Goal: Task Accomplishment & Management: Manage account settings

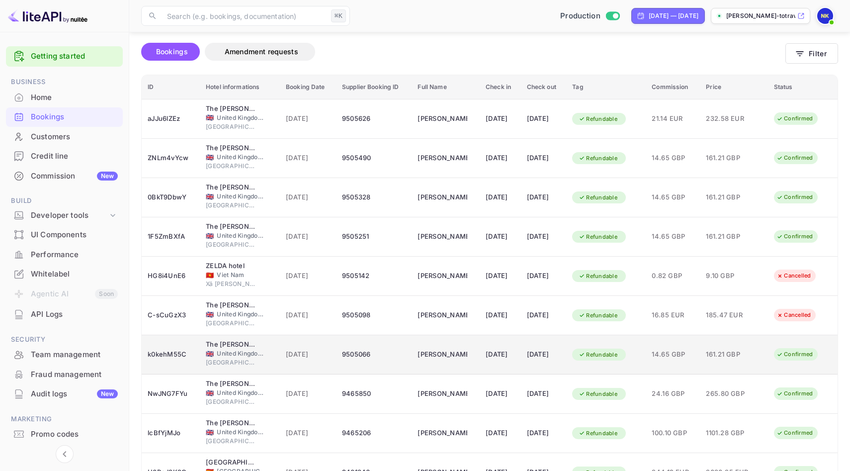
scroll to position [79, 0]
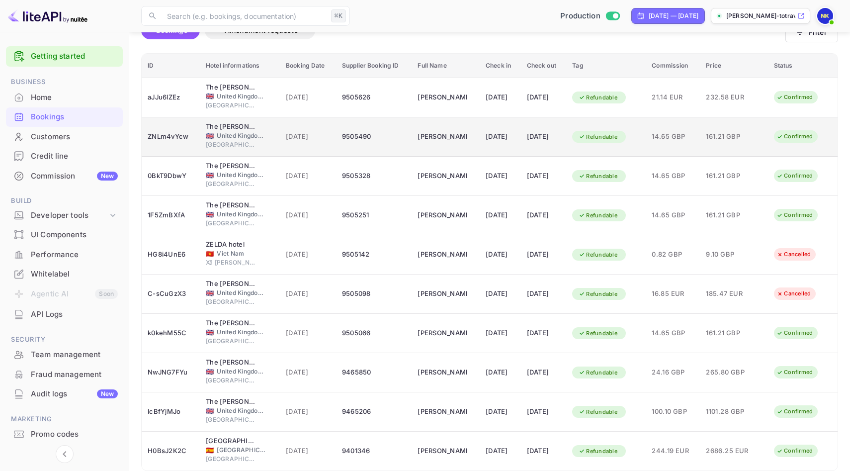
click at [379, 124] on td "9505490" at bounding box center [374, 136] width 76 height 39
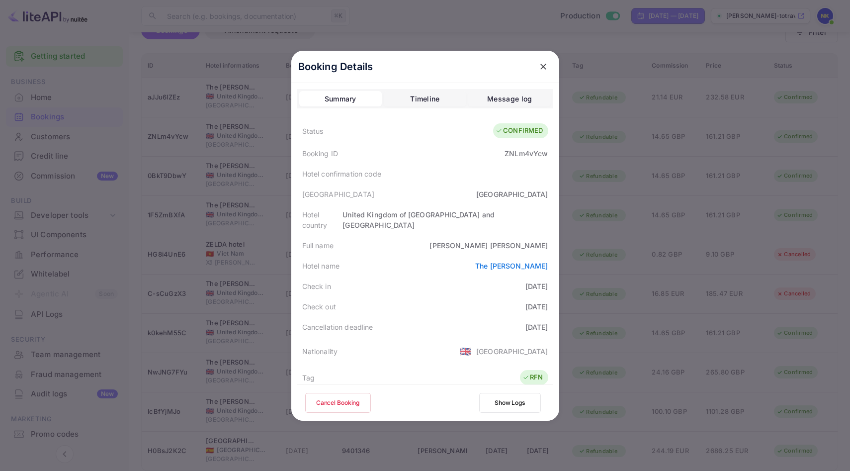
click at [544, 66] on icon "close" at bounding box center [543, 67] width 10 height 10
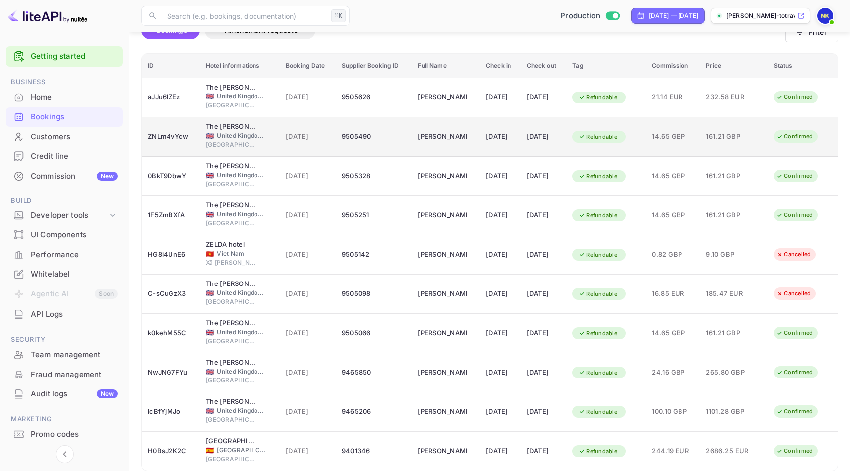
click at [459, 143] on td "[PERSON_NAME]" at bounding box center [445, 136] width 68 height 39
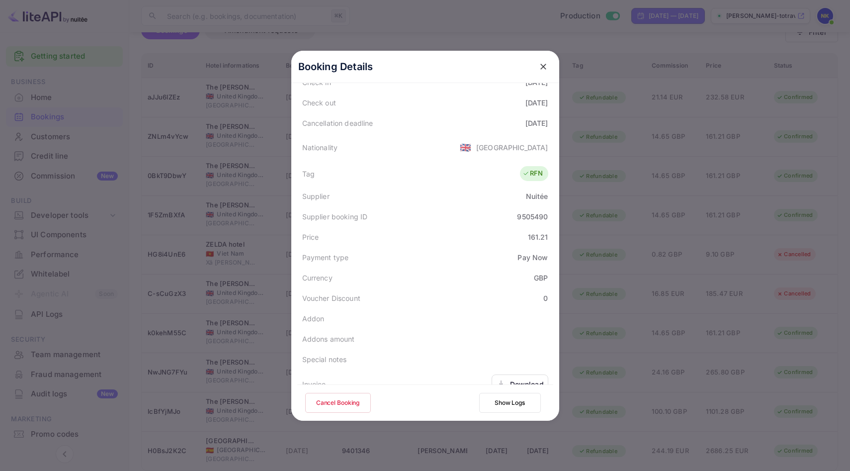
scroll to position [241, 0]
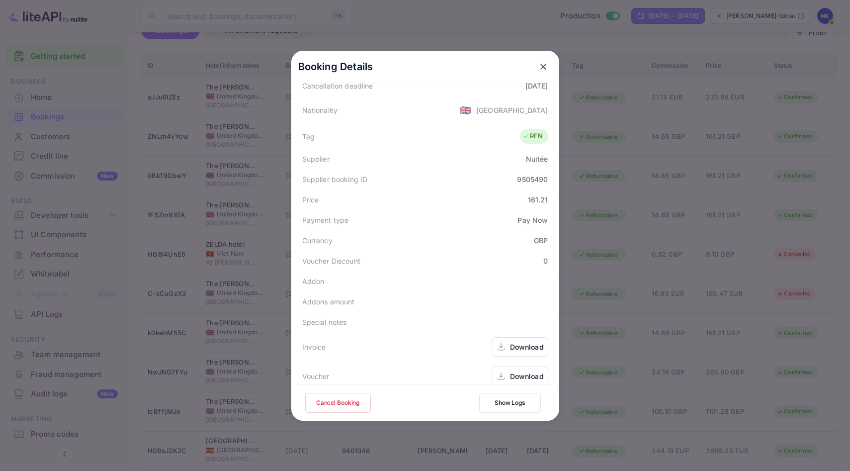
click at [524, 371] on div "Download" at bounding box center [527, 376] width 34 height 10
click at [545, 67] on icon "close" at bounding box center [543, 67] width 10 height 10
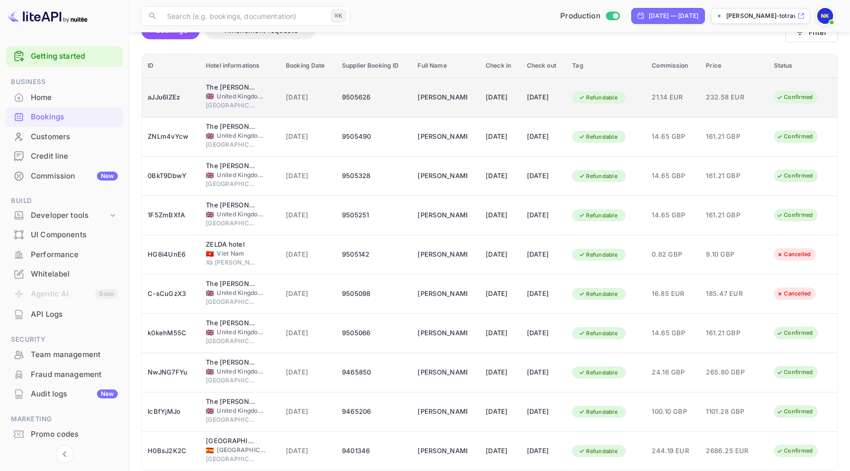
click at [287, 98] on span "[DATE]" at bounding box center [308, 97] width 44 height 11
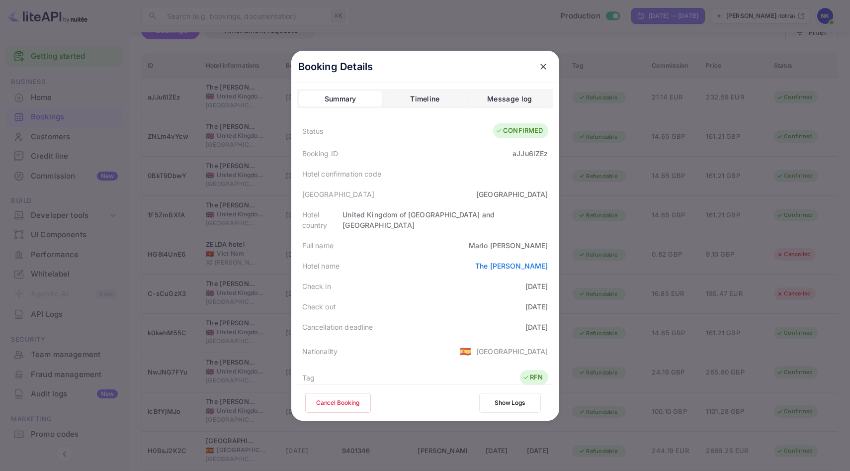
click at [332, 400] on button "Cancel Booking" at bounding box center [338, 403] width 66 height 20
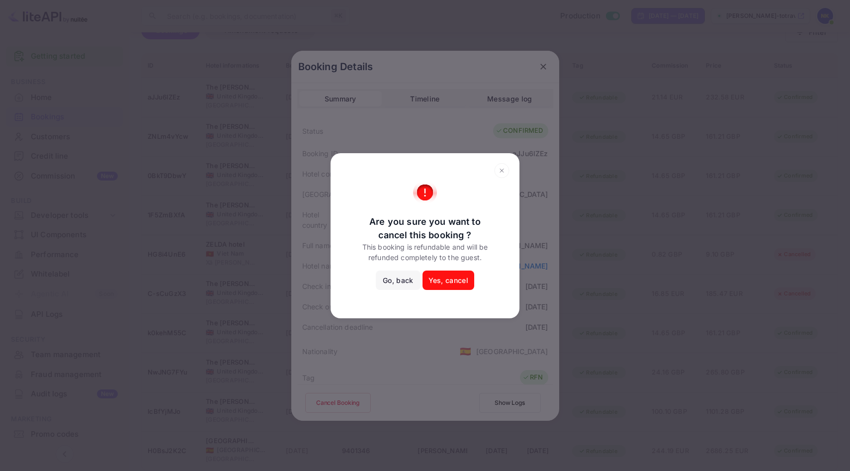
click at [437, 283] on button "Yes, cancel" at bounding box center [448, 280] width 52 height 20
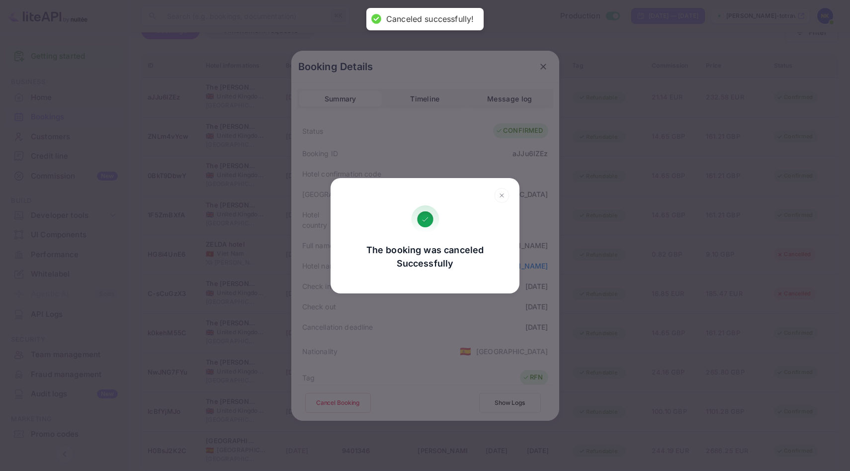
click at [503, 193] on icon at bounding box center [501, 195] width 15 height 15
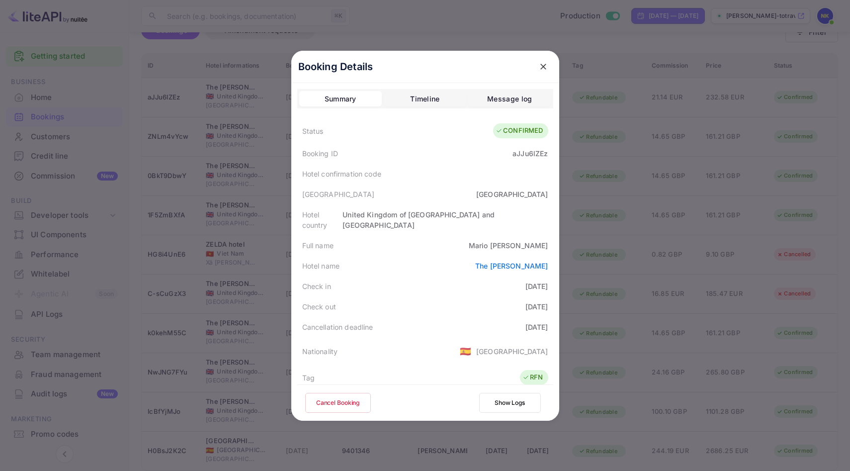
click at [542, 68] on icon "close" at bounding box center [543, 67] width 10 height 10
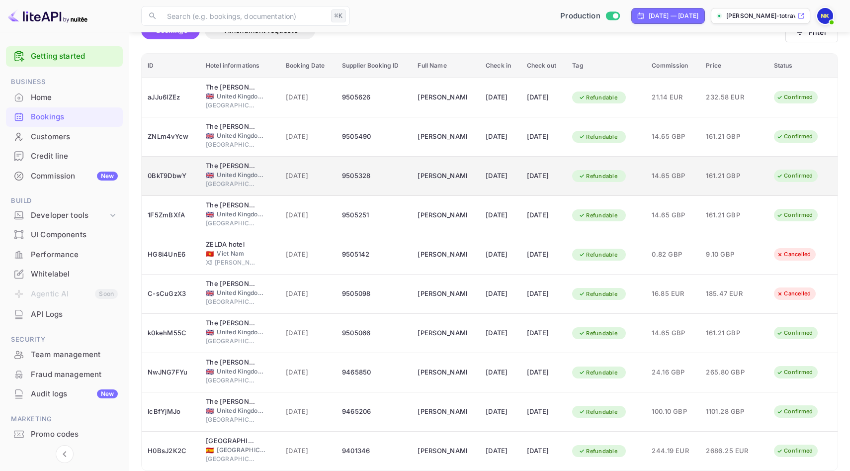
click at [377, 171] on div "9505328" at bounding box center [374, 176] width 64 height 16
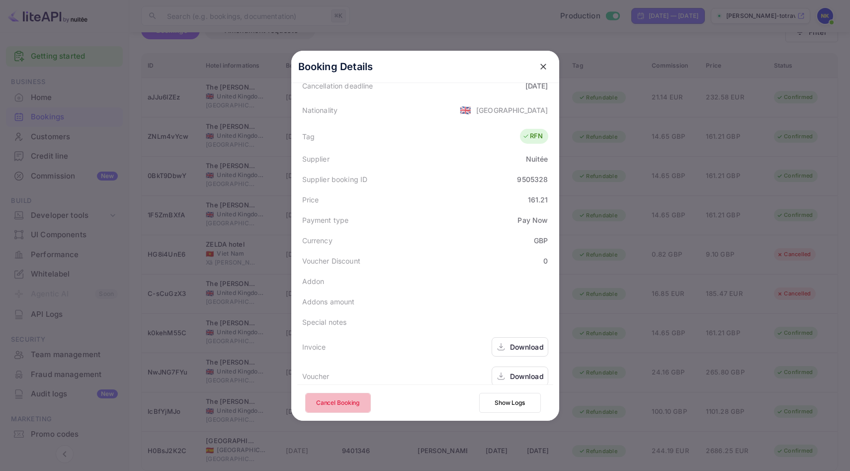
click at [331, 402] on button "Cancel Booking" at bounding box center [338, 403] width 66 height 20
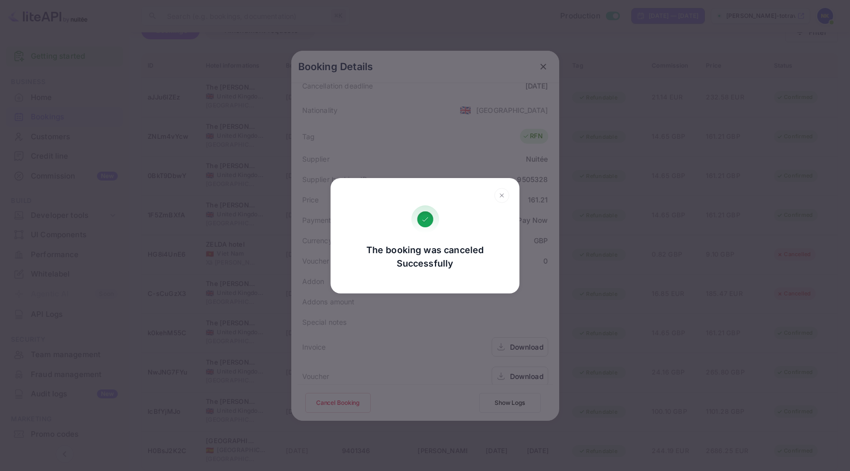
click at [499, 195] on icon at bounding box center [501, 195] width 15 height 15
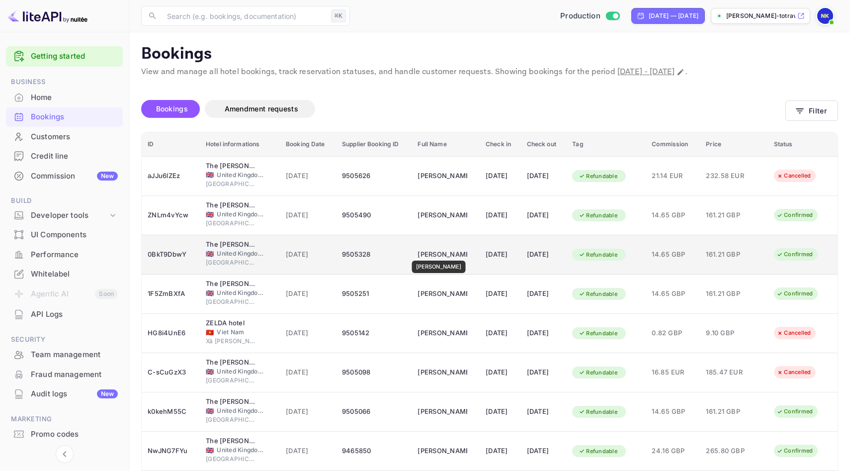
click at [432, 253] on div "[PERSON_NAME]" at bounding box center [442, 254] width 50 height 16
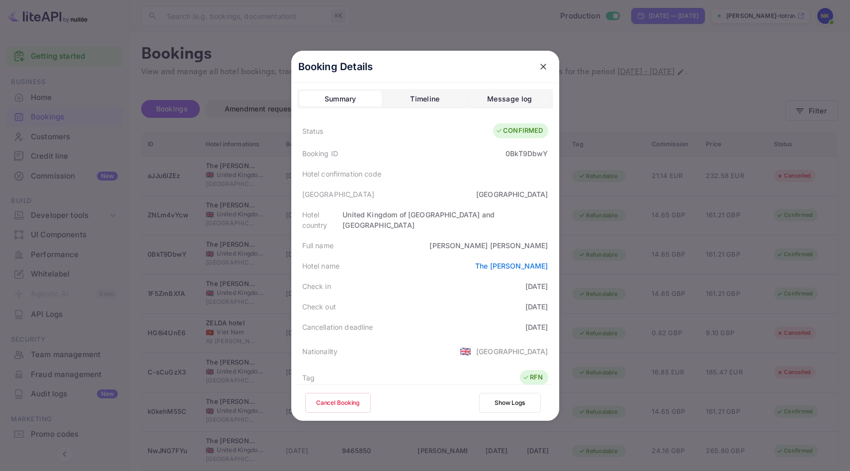
click at [356, 400] on button "Cancel Booking" at bounding box center [338, 403] width 66 height 20
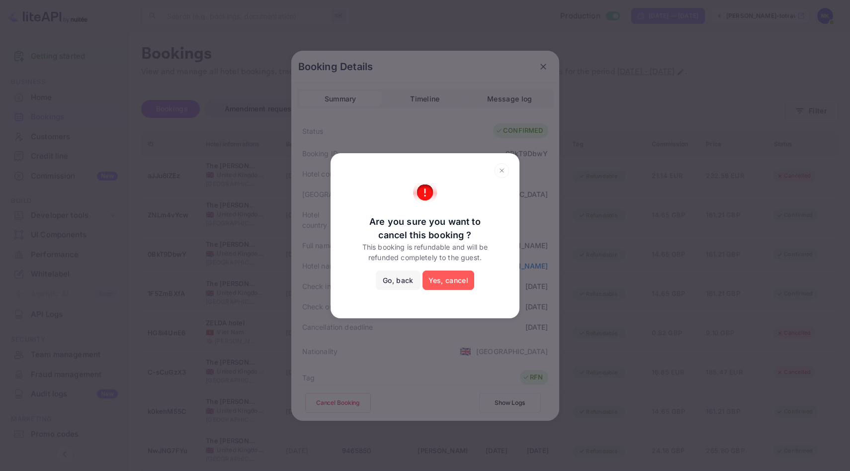
click at [438, 279] on button "Yes, cancel" at bounding box center [448, 280] width 52 height 20
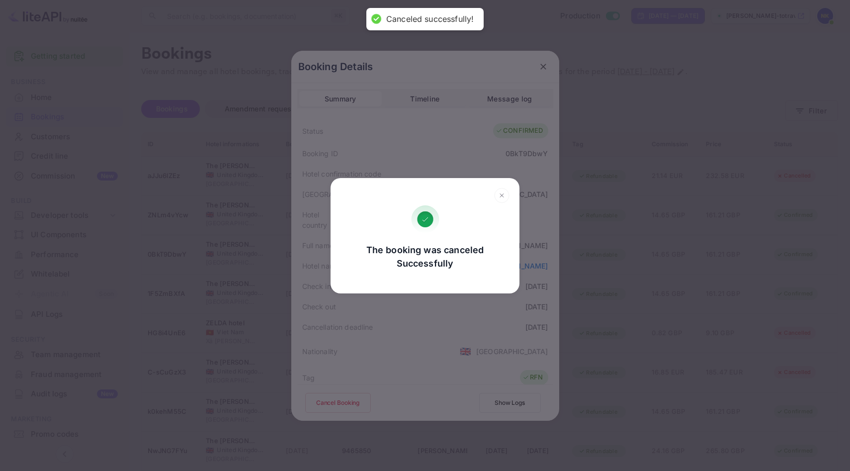
click at [504, 196] on icon at bounding box center [501, 195] width 15 height 15
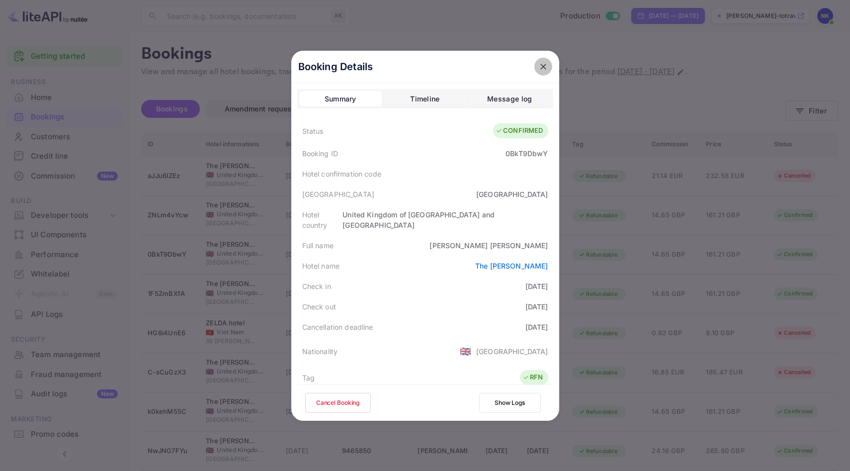
click at [544, 64] on icon "close" at bounding box center [543, 67] width 10 height 10
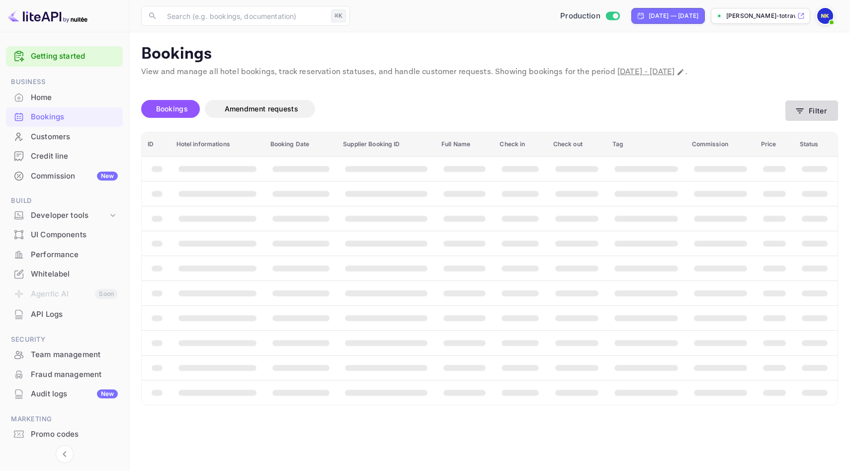
click at [808, 104] on button "Filter" at bounding box center [811, 110] width 53 height 20
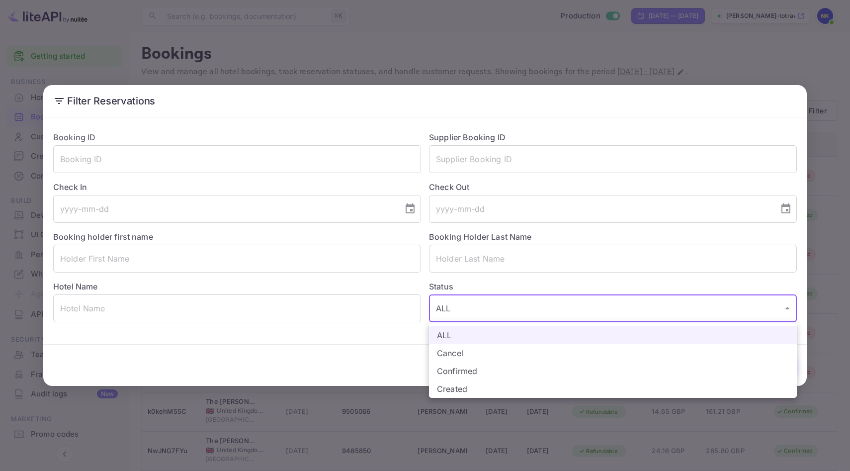
click at [481, 311] on body "Getting started Business Home Bookings Customers Credit line Commission New Bui…" at bounding box center [425, 295] width 850 height 591
click at [464, 368] on li "Confirmed" at bounding box center [613, 371] width 368 height 18
type input "CONFIRMED"
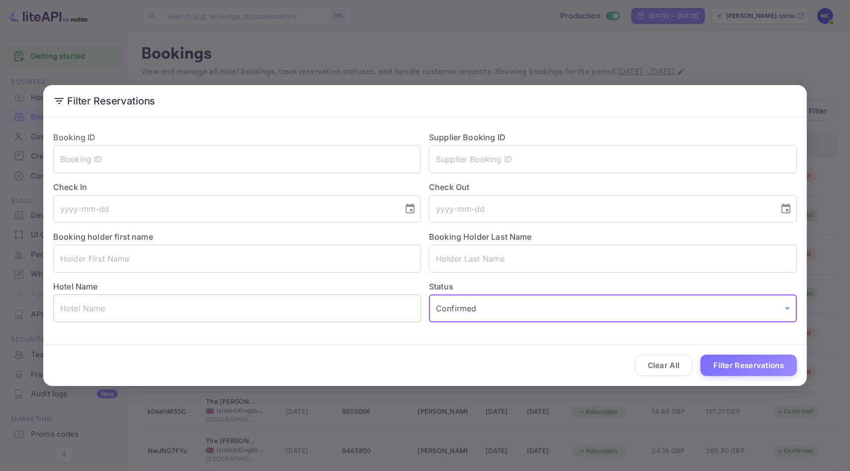
click at [223, 322] on input "text" at bounding box center [237, 308] width 368 height 28
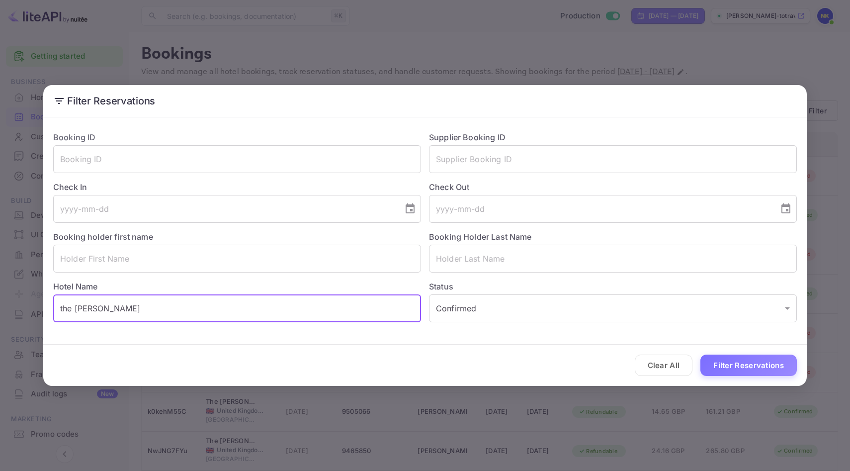
type input "the george"
click at [700, 354] on button "Filter Reservations" at bounding box center [748, 364] width 96 height 21
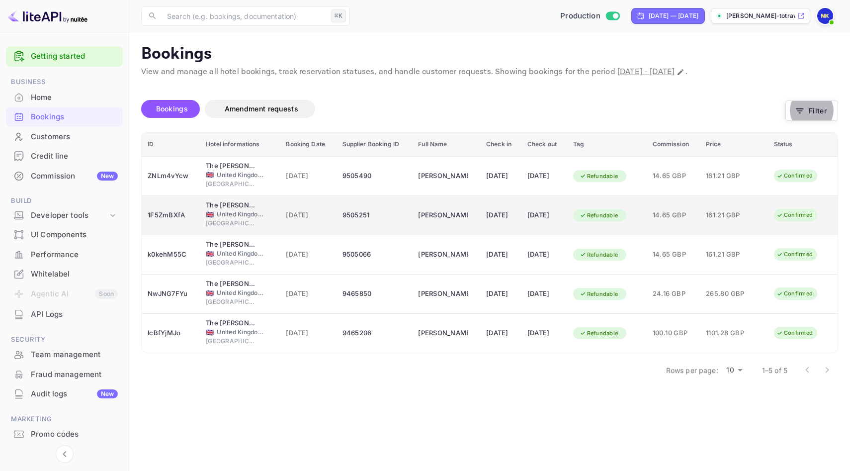
click at [372, 219] on div "9505251" at bounding box center [374, 215] width 64 height 16
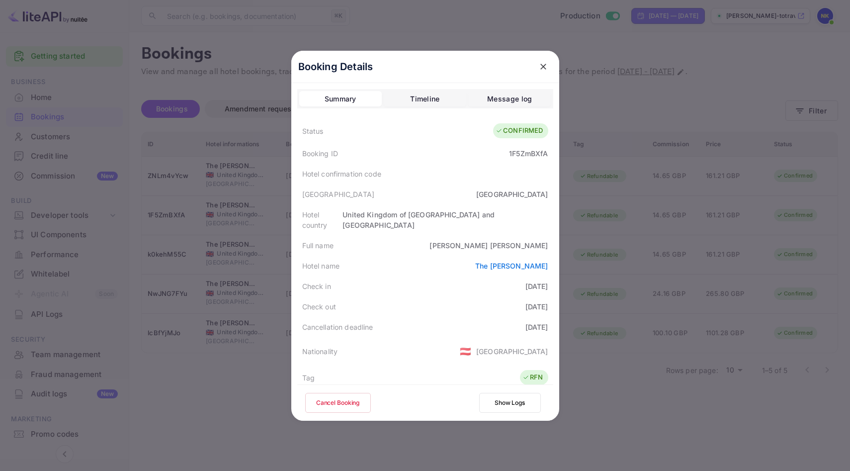
click at [353, 402] on button "Cancel Booking" at bounding box center [338, 403] width 66 height 20
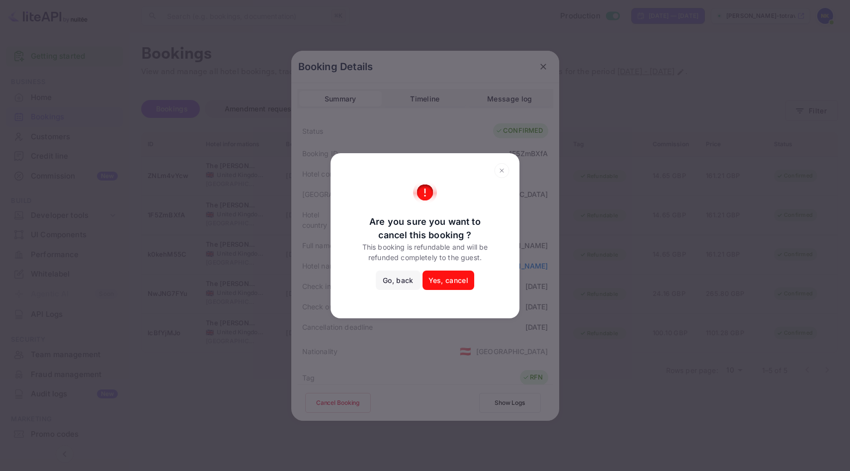
click at [449, 282] on button "Yes, cancel" at bounding box center [448, 280] width 52 height 20
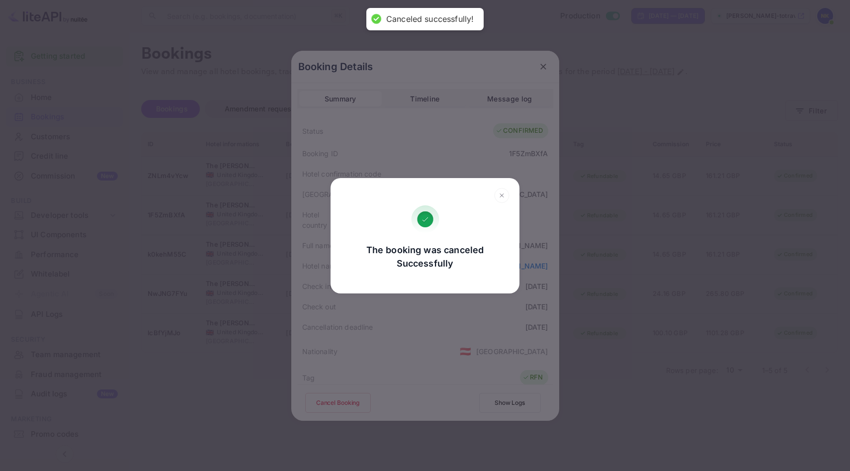
click at [501, 194] on icon at bounding box center [501, 195] width 15 height 15
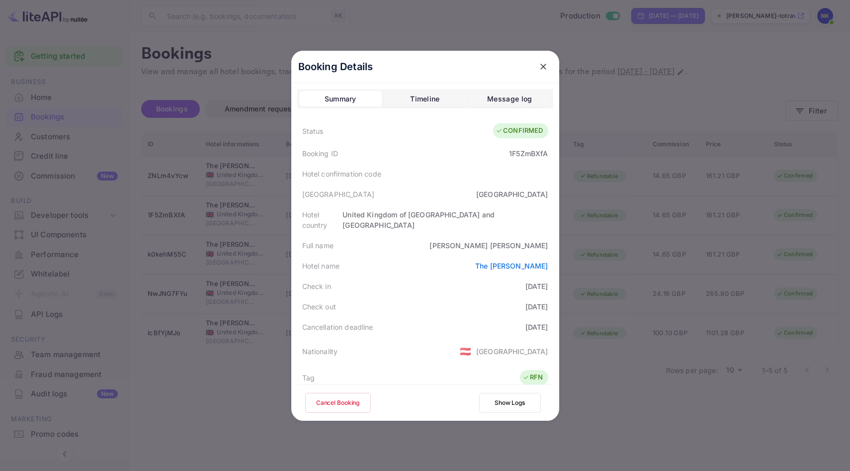
click at [545, 67] on icon "close" at bounding box center [543, 67] width 10 height 10
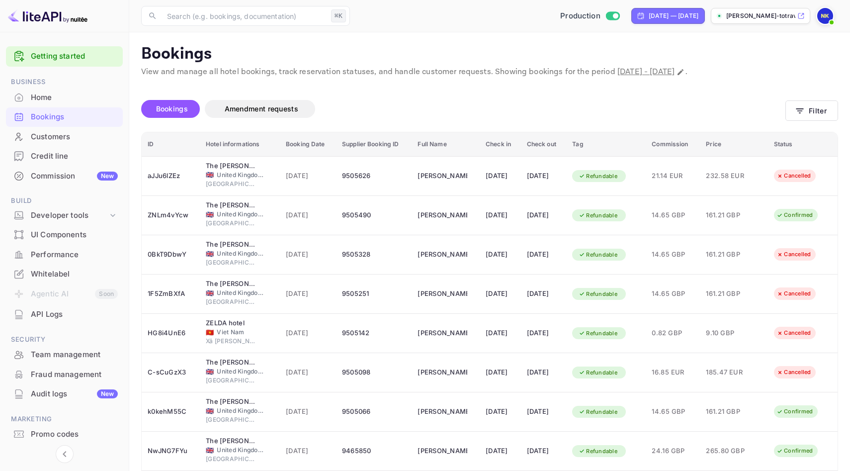
click at [819, 99] on div "Bookings Amendment requests Filter" at bounding box center [489, 111] width 697 height 42
click at [814, 108] on button "Filter" at bounding box center [811, 110] width 53 height 20
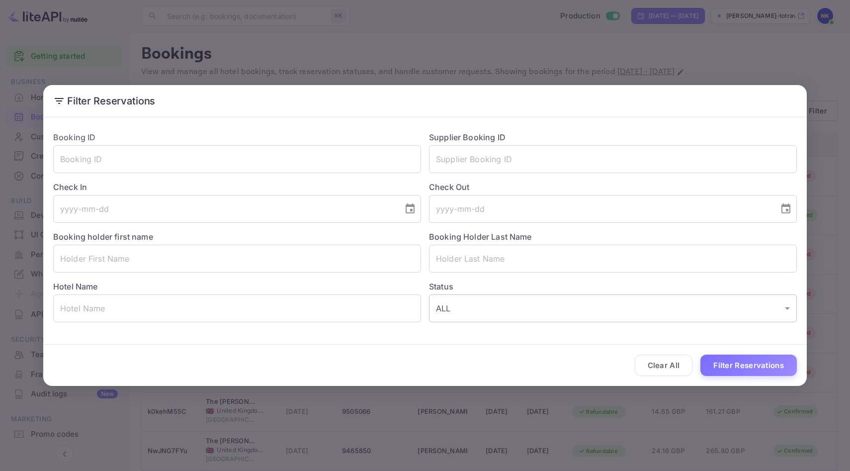
click at [474, 309] on body "Getting started Business Home Bookings Customers Credit line Commission New Bui…" at bounding box center [425, 295] width 850 height 591
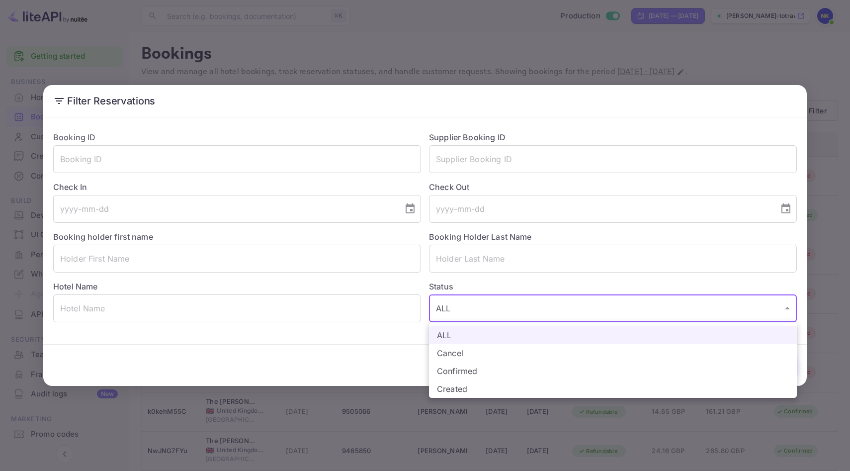
click at [460, 366] on li "Confirmed" at bounding box center [613, 371] width 368 height 18
type input "CONFIRMED"
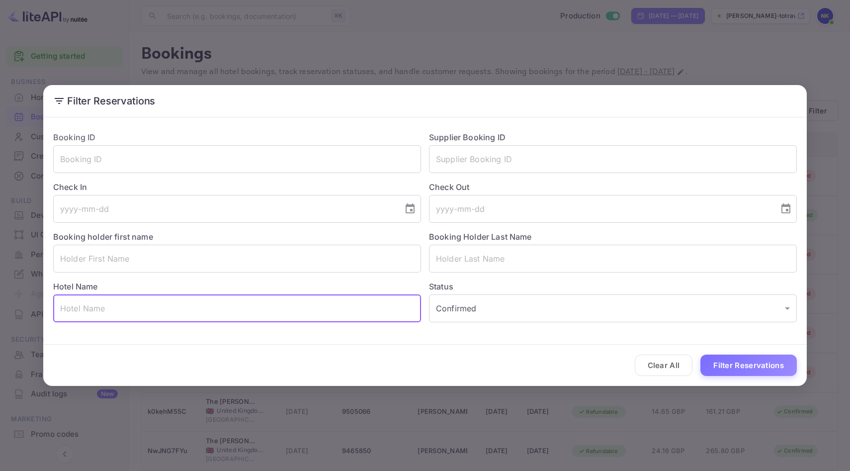
click at [309, 311] on input "text" at bounding box center [237, 308] width 368 height 28
type input "the [PERSON_NAME]"
click at [737, 366] on button "Filter Reservations" at bounding box center [748, 364] width 96 height 21
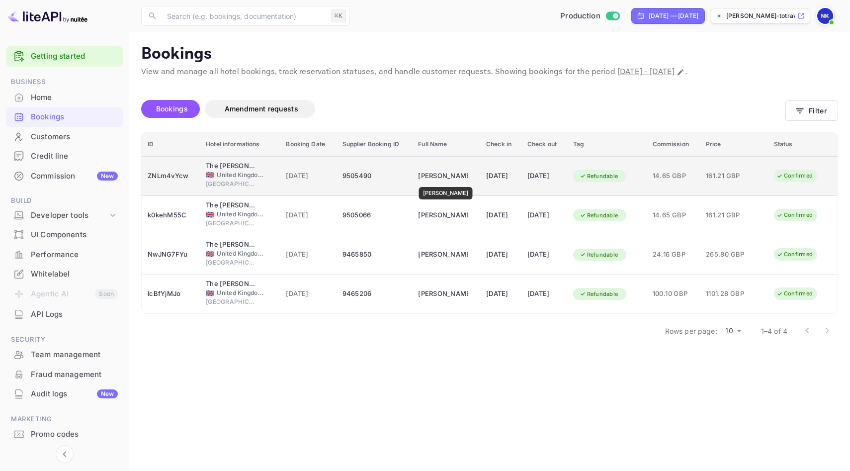
click at [440, 180] on div "[PERSON_NAME]" at bounding box center [443, 176] width 50 height 16
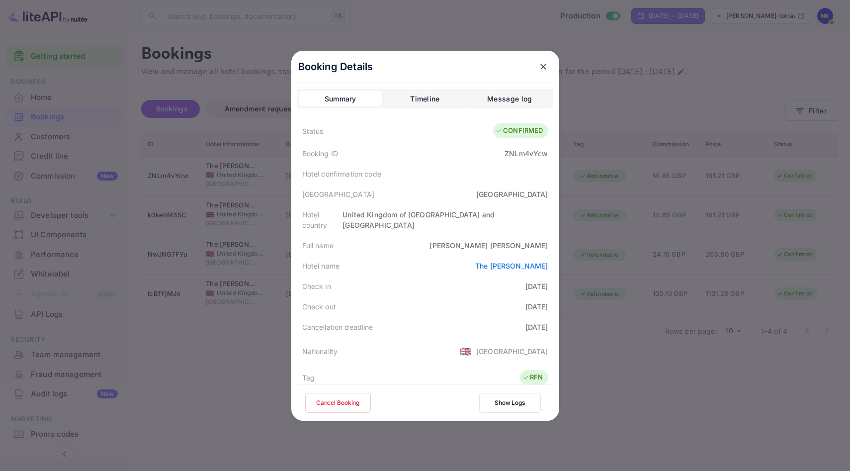
click at [343, 403] on button "Cancel Booking" at bounding box center [338, 403] width 66 height 20
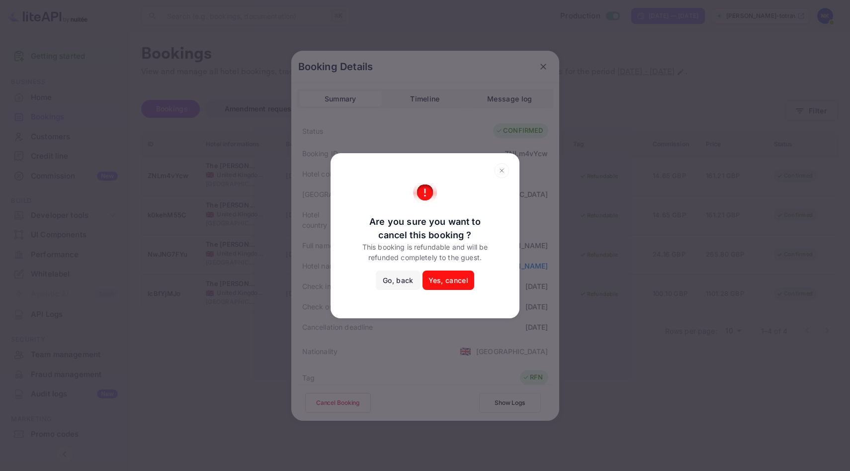
click at [449, 267] on div "Are you sure you want to cancel this booking ? This booking is refundable and w…" at bounding box center [424, 235] width 169 height 110
click at [444, 278] on button "Yes, cancel" at bounding box center [448, 280] width 52 height 20
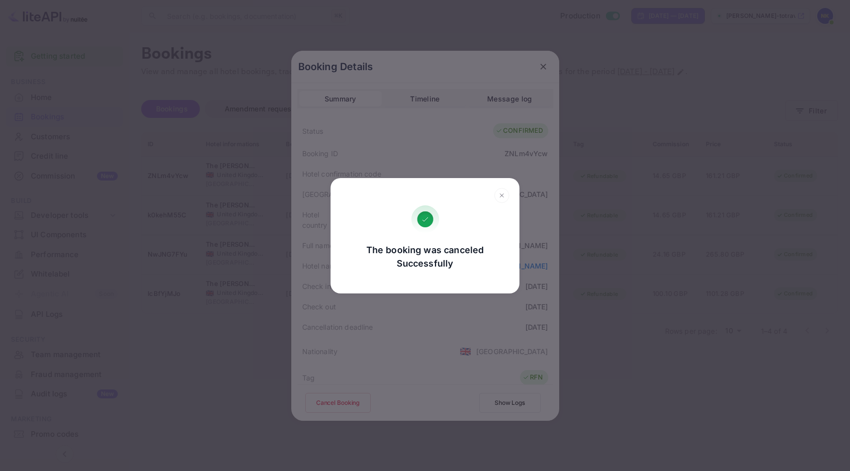
click at [502, 195] on icon at bounding box center [501, 194] width 3 height 3
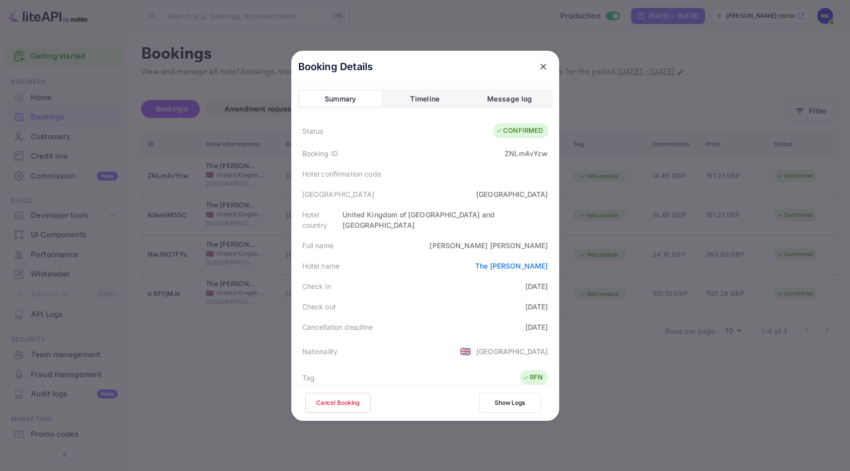
click at [544, 64] on icon "close" at bounding box center [543, 67] width 10 height 10
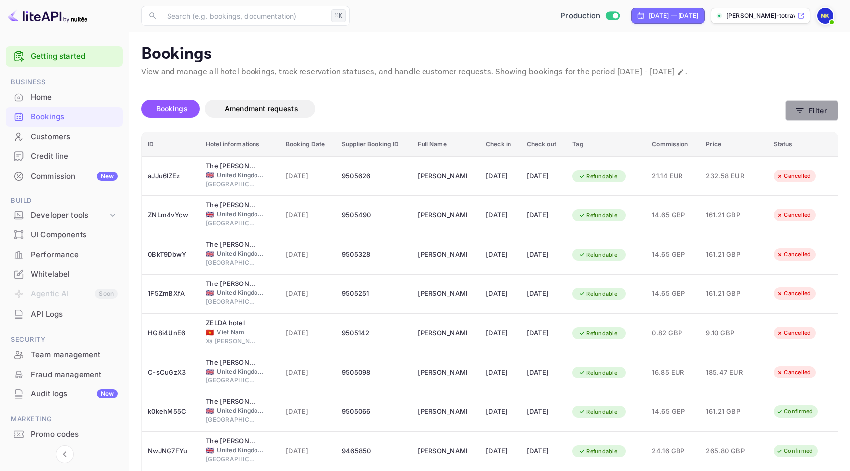
click at [811, 116] on button "Filter" at bounding box center [811, 110] width 53 height 20
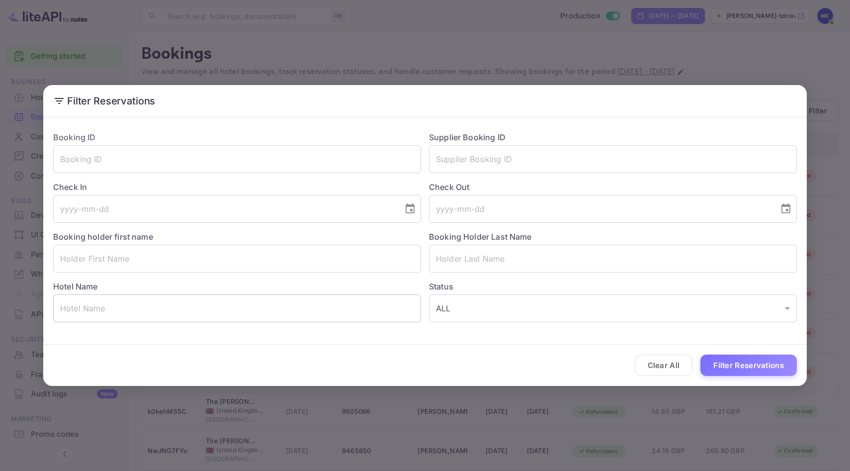
click at [306, 298] on input "text" at bounding box center [237, 308] width 368 height 28
type input "the [PERSON_NAME]"
click at [561, 318] on body "Getting started Business Home Bookings Customers Credit line Commission New Bui…" at bounding box center [425, 295] width 850 height 591
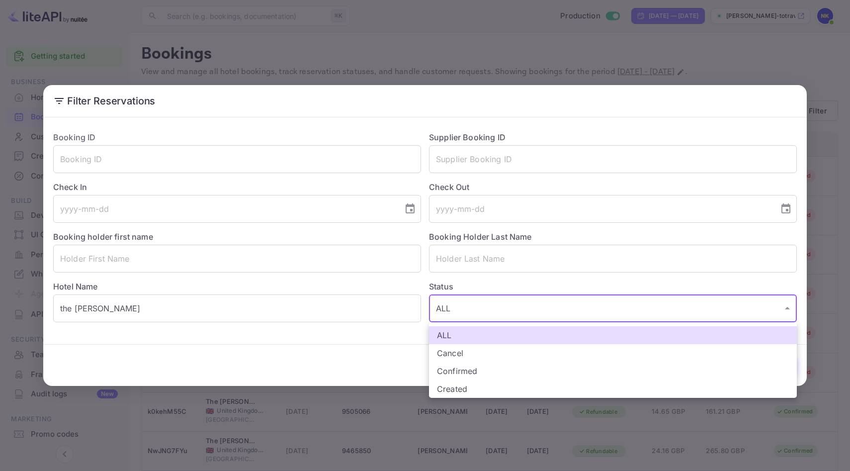
click at [526, 372] on li "Confirmed" at bounding box center [613, 371] width 368 height 18
type input "CONFIRMED"
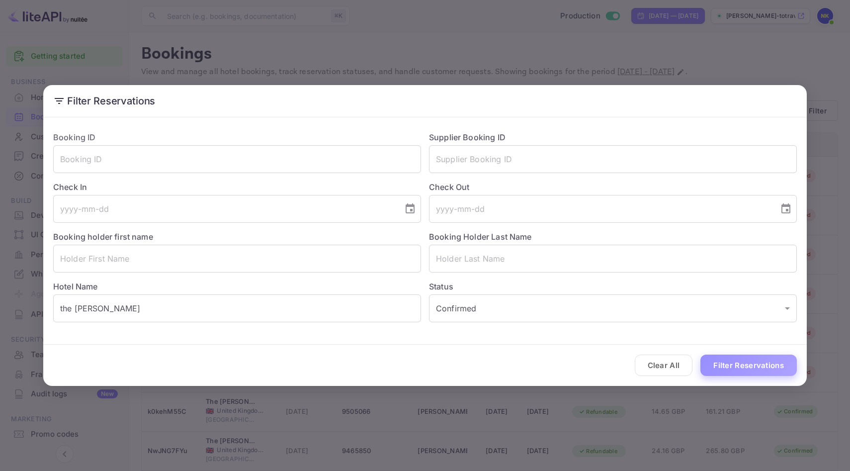
click at [721, 364] on button "Filter Reservations" at bounding box center [748, 364] width 96 height 21
